Goal: Register for event/course

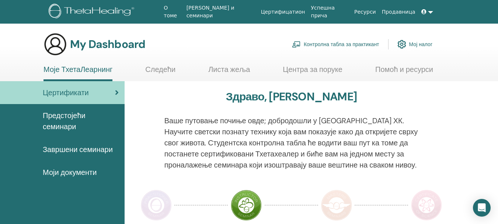
click at [72, 111] on span "Предстојећи семинари" at bounding box center [81, 121] width 76 height 22
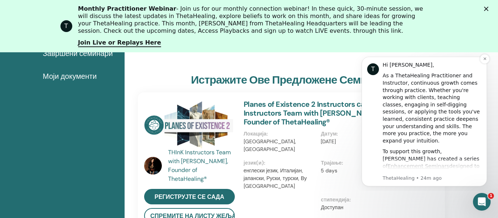
scroll to position [167, 0]
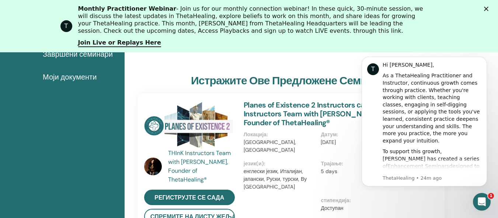
click at [488, 10] on polygon "Close" at bounding box center [486, 9] width 4 height 4
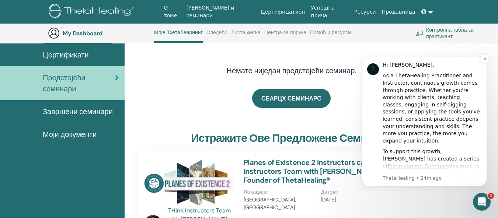
scroll to position [56, 0]
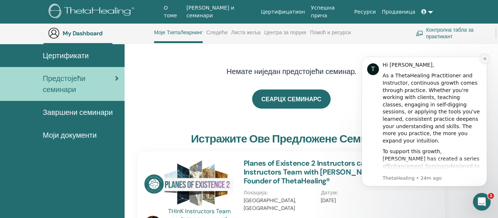
click at [486, 58] on icon "Dismiss notification" at bounding box center [485, 59] width 4 height 4
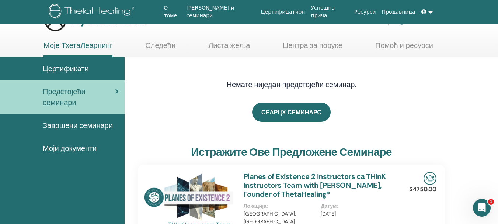
scroll to position [37, 0]
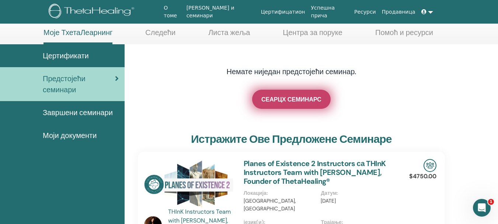
click at [297, 99] on span "СЕАРЦХ СЕМИНАРС" at bounding box center [291, 99] width 60 height 8
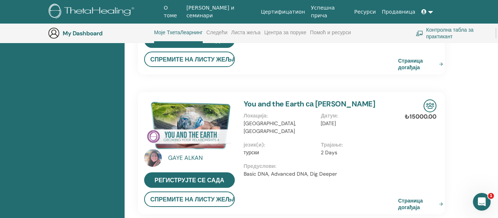
scroll to position [535, 0]
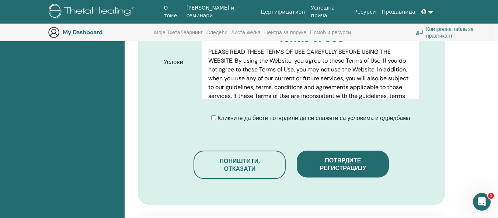
scroll to position [386, 0]
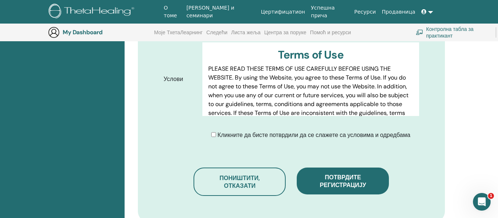
click at [213, 131] on div "Кликните да бисте потврдили да се слажете са условима и одредбама" at bounding box center [310, 135] width 199 height 9
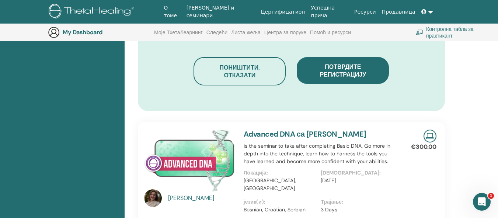
scroll to position [460, 0]
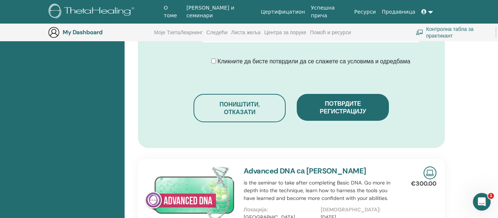
click at [338, 100] on span "Потврдите регистрацију" at bounding box center [343, 107] width 46 height 15
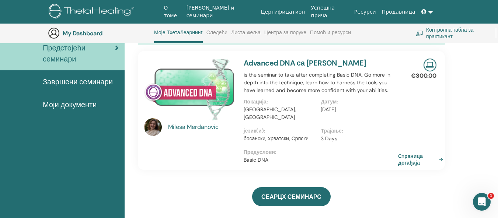
scroll to position [93, 0]
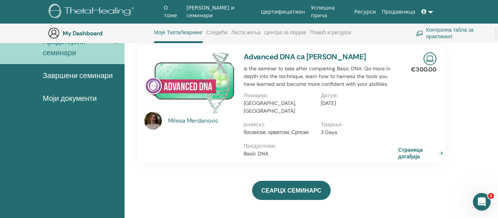
click at [85, 98] on span "Моји документи" at bounding box center [70, 98] width 54 height 11
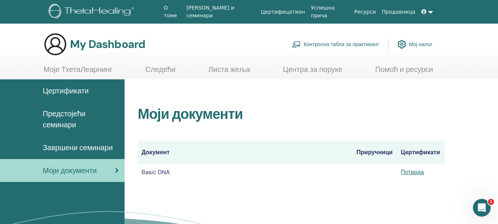
click at [79, 148] on span "Завршени семинари" at bounding box center [78, 147] width 70 height 11
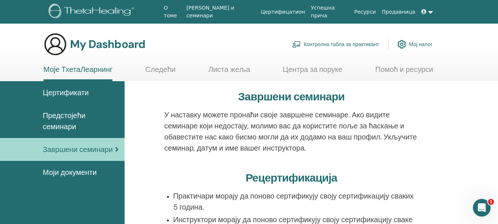
click at [78, 91] on span "Цертификати" at bounding box center [66, 92] width 46 height 11
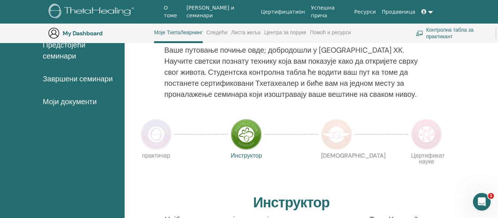
scroll to position [56, 0]
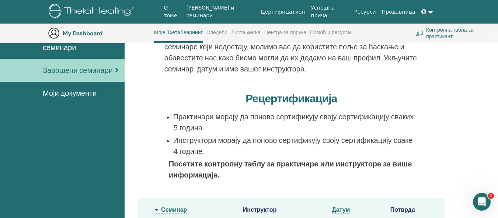
scroll to position [93, 0]
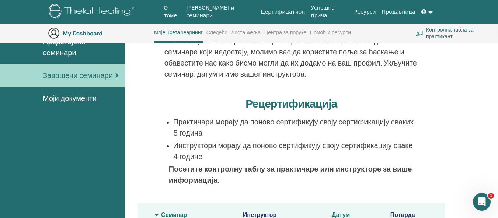
click at [443, 33] on link "Контролна табла за практикант" at bounding box center [451, 33] width 71 height 16
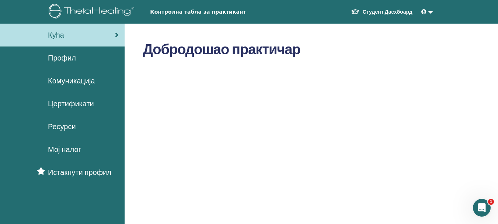
click at [69, 59] on span "Профил" at bounding box center [62, 57] width 28 height 11
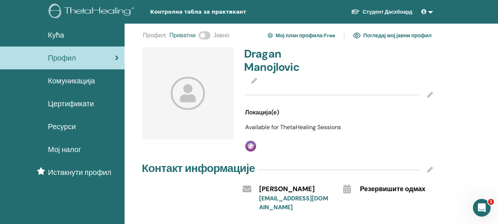
click at [90, 103] on span "Цертификати" at bounding box center [71, 103] width 46 height 11
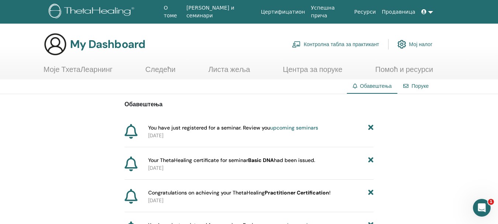
scroll to position [37, 0]
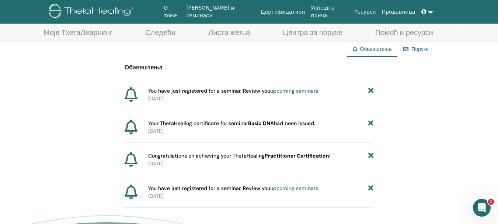
click at [277, 90] on link "upcoming seminars" at bounding box center [294, 90] width 48 height 7
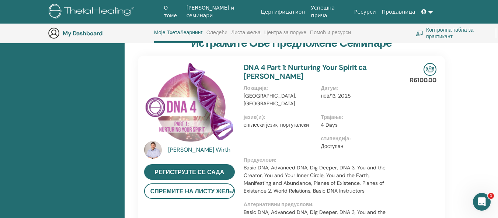
scroll to position [167, 0]
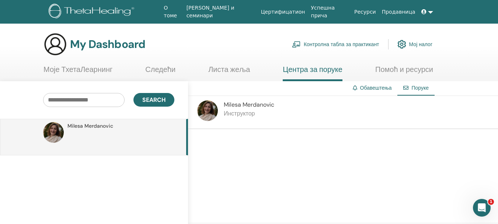
click at [289, 14] on link "Цертифицатион" at bounding box center [283, 12] width 50 height 14
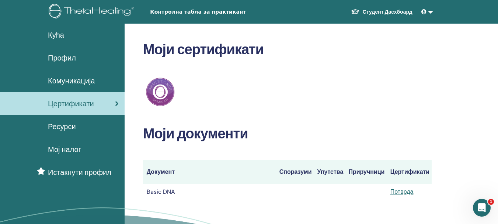
click at [91, 79] on span "Комуникација" at bounding box center [71, 80] width 47 height 11
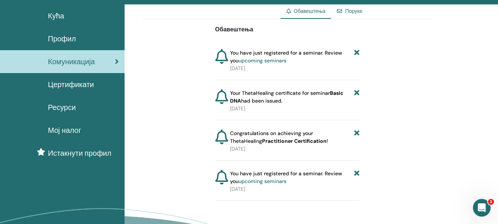
scroll to position [37, 0]
